Goal: Information Seeking & Learning: Learn about a topic

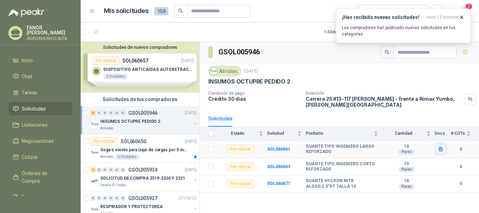
click at [443, 152] on icon "button" at bounding box center [441, 149] width 6 height 6
click at [403, 136] on button "WhatsApp Image 2025-09-10 at 11.07.03 AM.jpeg" at bounding box center [394, 133] width 95 height 7
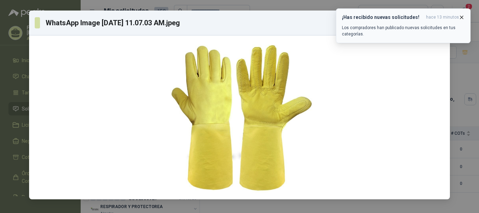
click at [462, 18] on icon "button" at bounding box center [462, 17] width 3 height 3
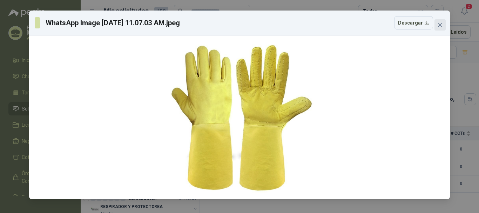
click at [441, 26] on icon "close" at bounding box center [440, 25] width 4 height 4
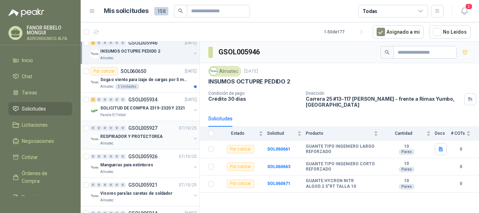
scroll to position [35, 0]
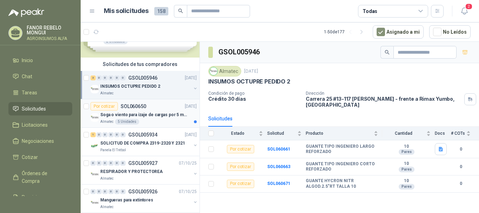
click at [147, 113] on p "Soga o viento para izaje de cargas por 5 metros" at bounding box center [143, 115] width 87 height 7
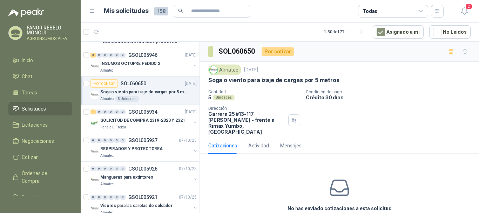
scroll to position [70, 0]
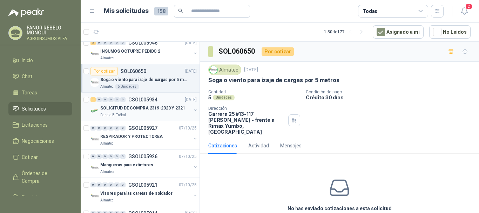
click at [147, 111] on p "SOLICITUD DE COMPRA 2319-2320 Y 2321" at bounding box center [142, 108] width 85 height 7
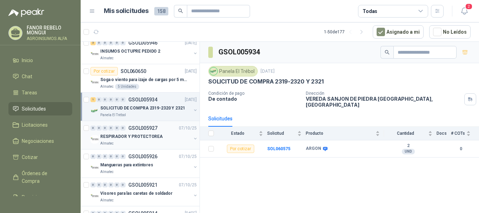
click at [129, 137] on p "RESPIRADOR Y PROTECTOREA" at bounding box center [131, 136] width 62 height 7
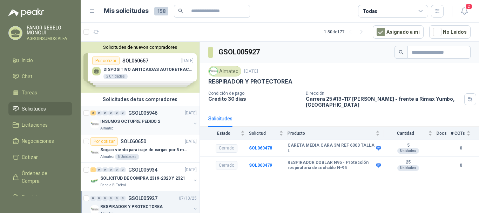
click at [147, 121] on p "INSUMOS OCTUPRE PEDIDO 2" at bounding box center [130, 121] width 60 height 7
